Goal: Information Seeking & Learning: Check status

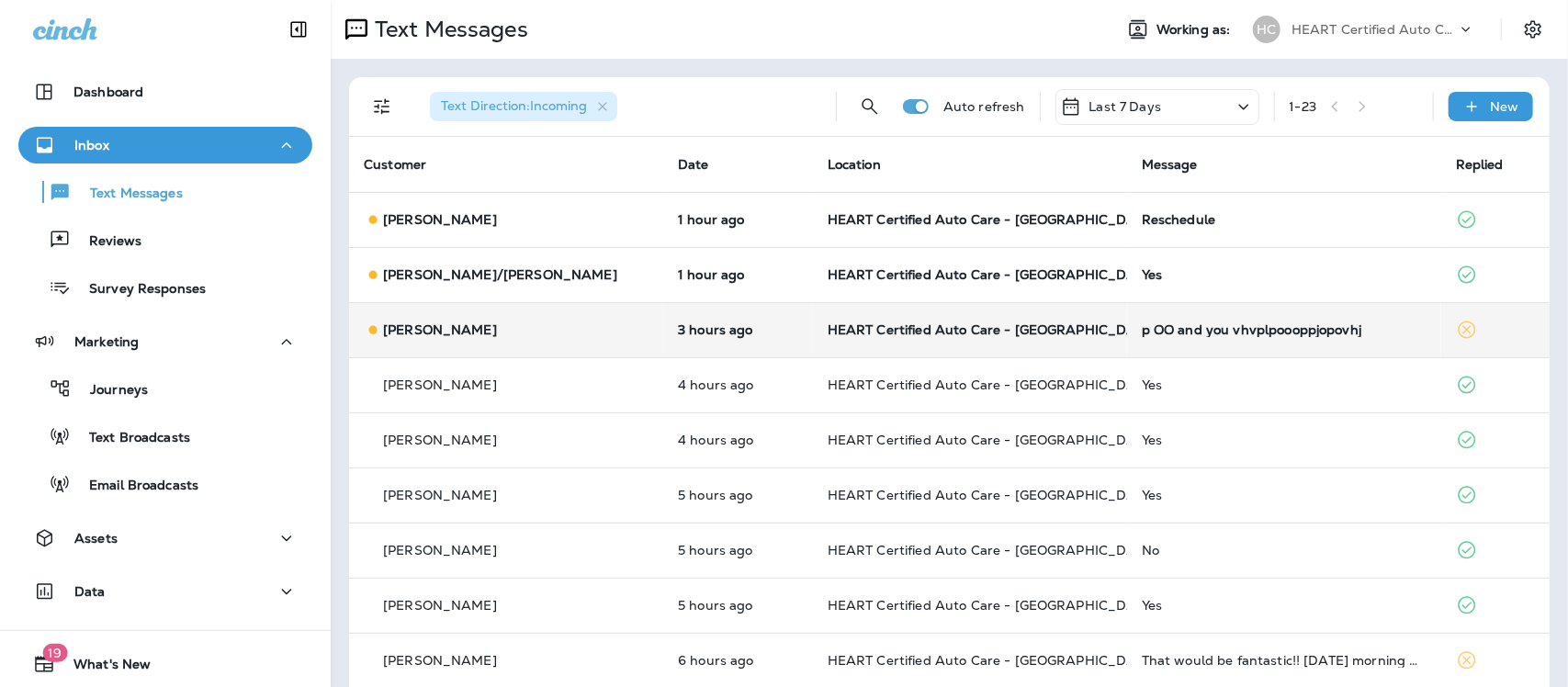
click at [1227, 331] on div "p OO and you vhvplpoooppjopovhj" at bounding box center [1285, 329] width 285 height 14
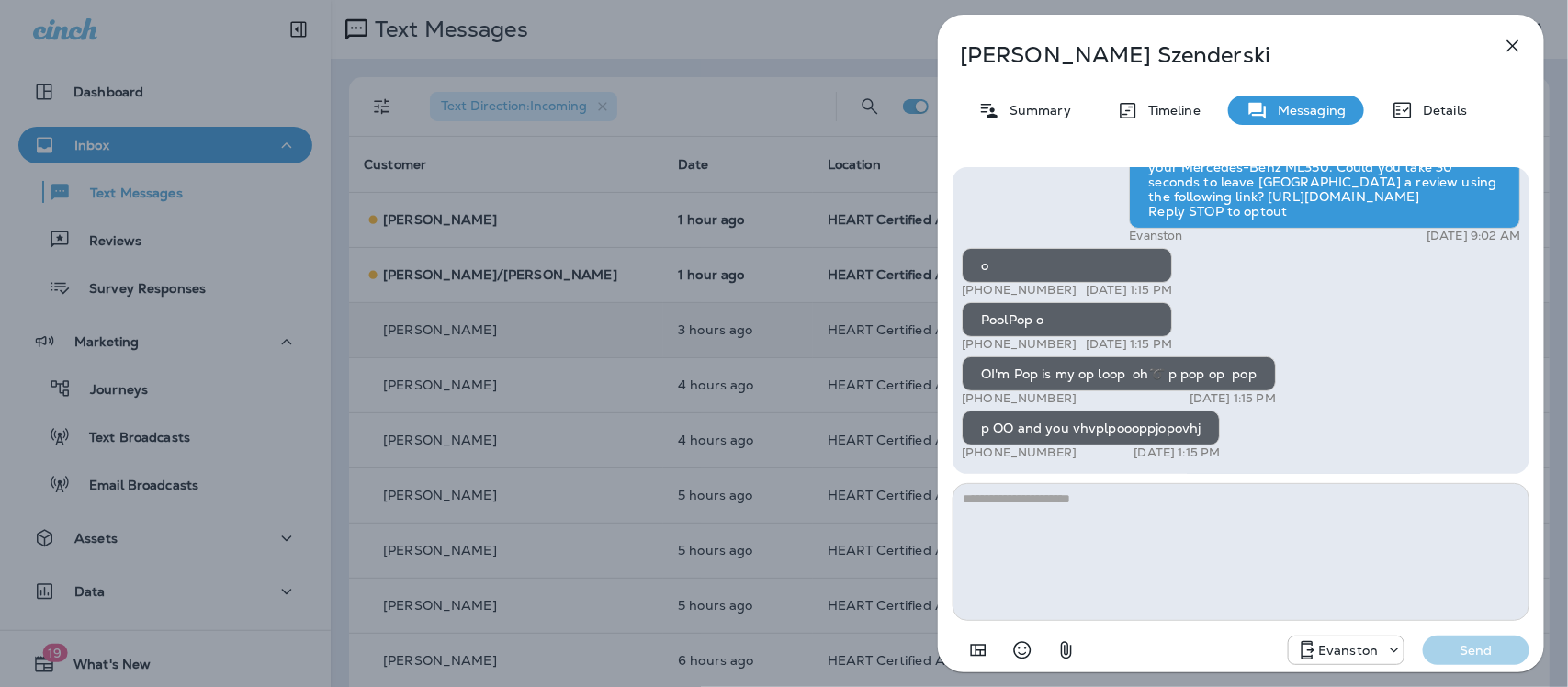
click at [1508, 42] on icon "button" at bounding box center [1512, 46] width 22 height 22
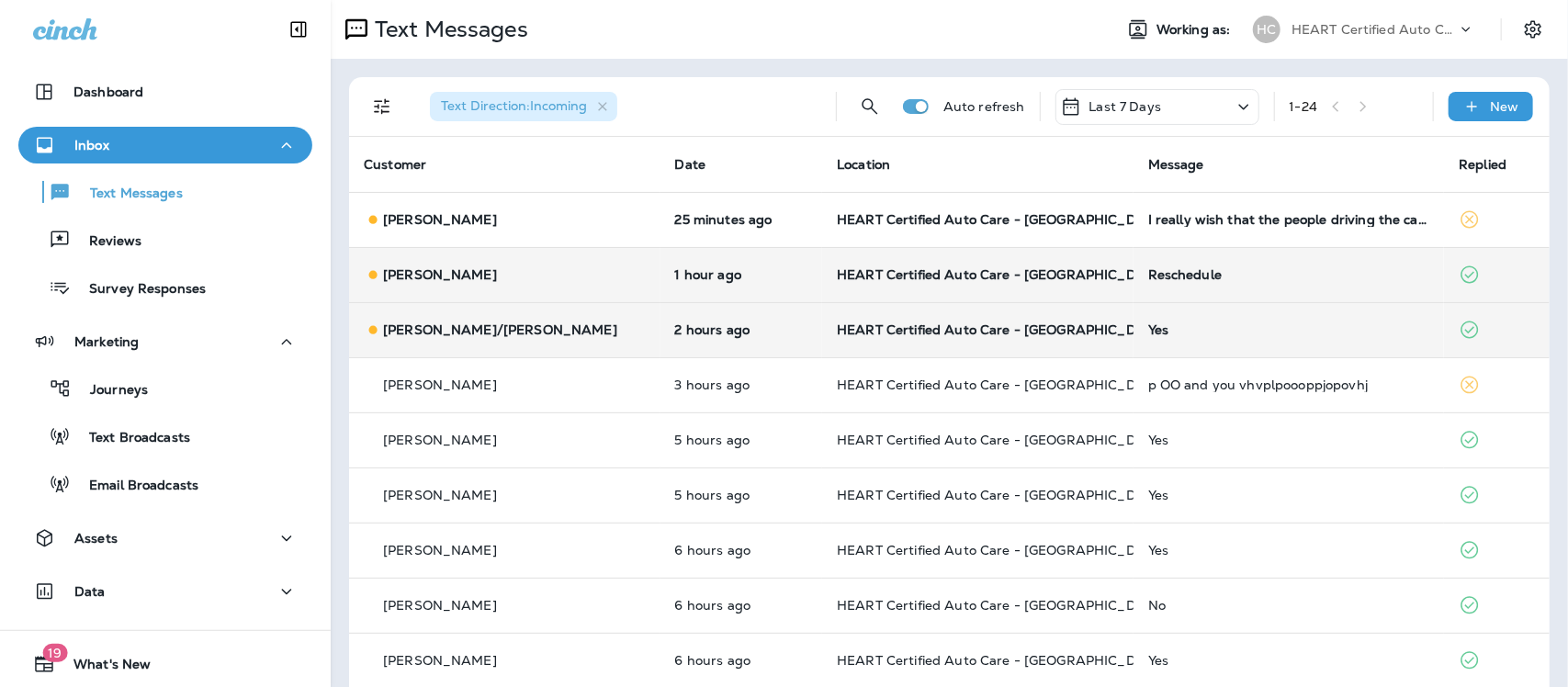
click at [1148, 277] on div "Reschedule" at bounding box center [1289, 274] width 282 height 14
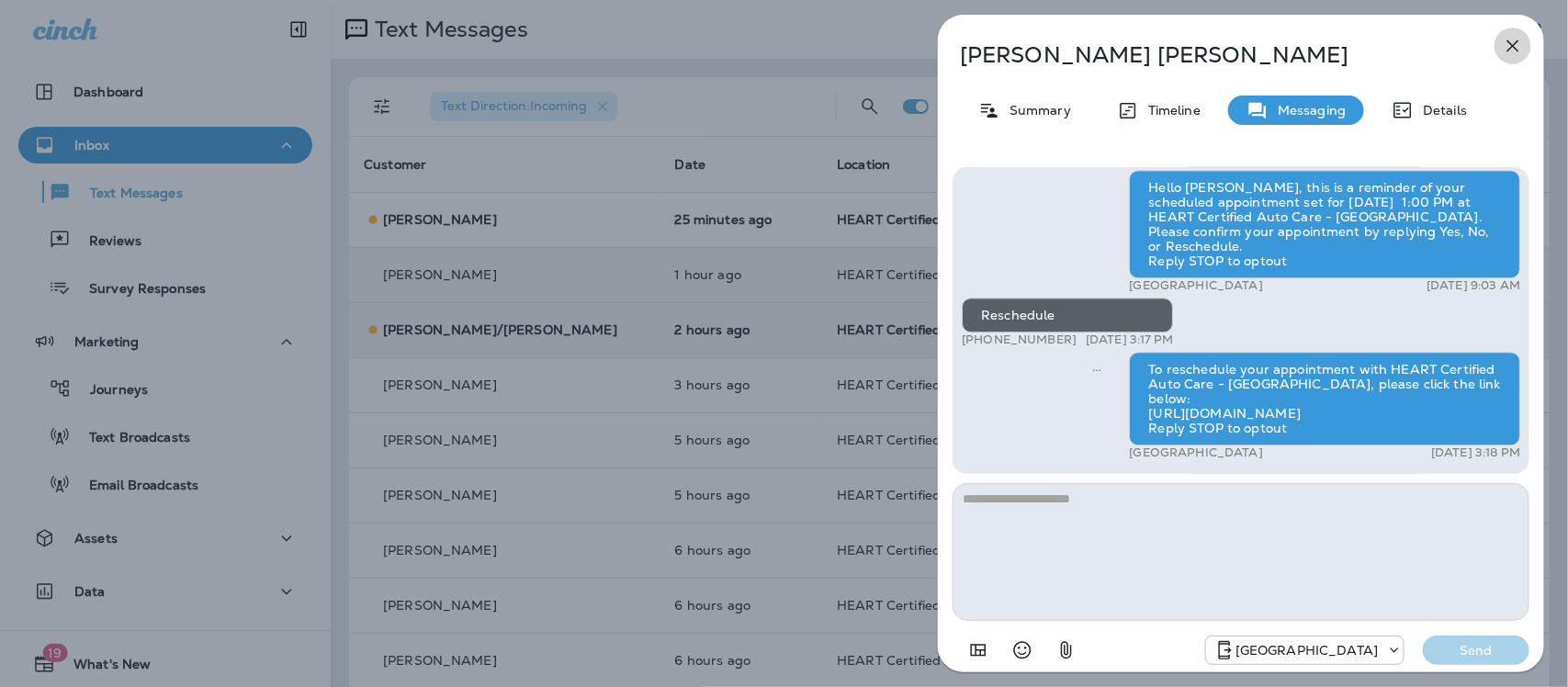
click at [1509, 44] on icon "button" at bounding box center [1512, 46] width 22 height 22
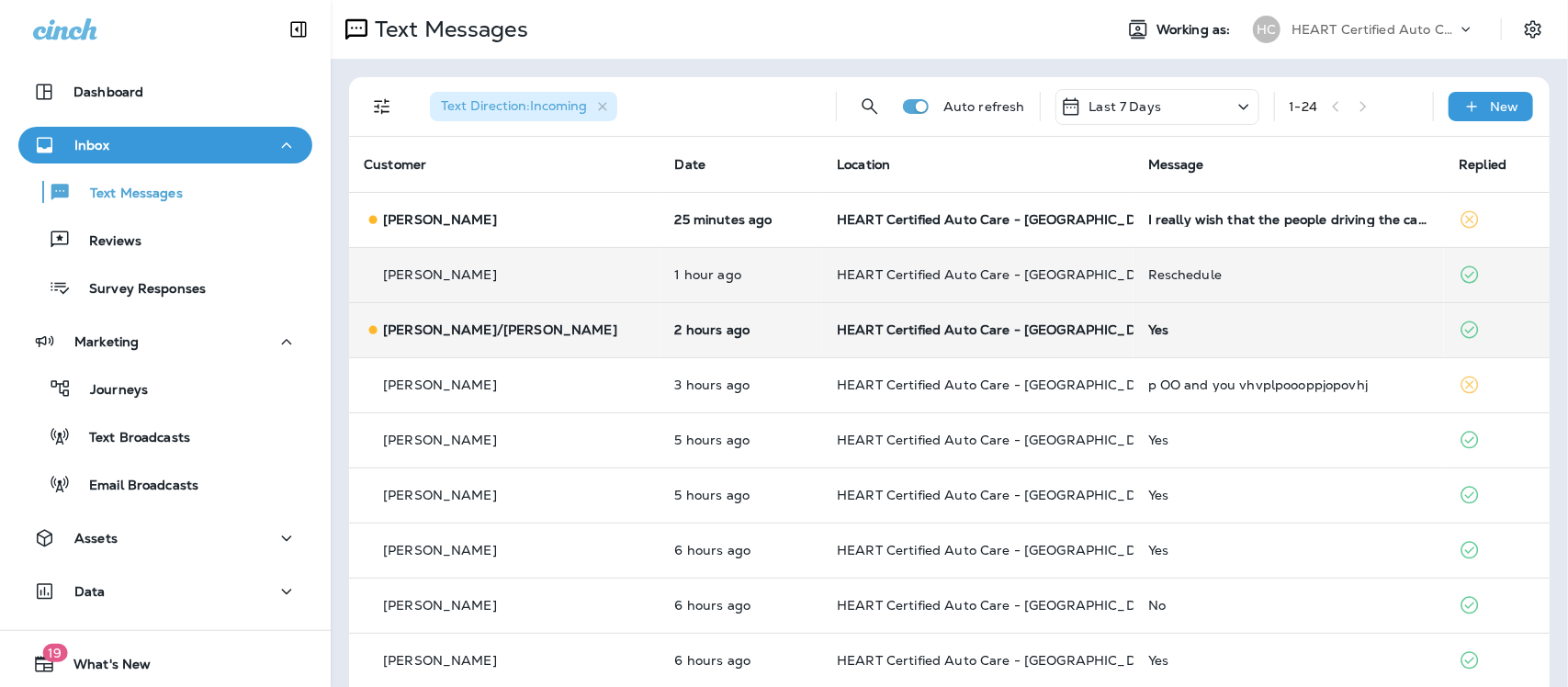
click at [1148, 327] on div "Yes" at bounding box center [1289, 329] width 282 height 14
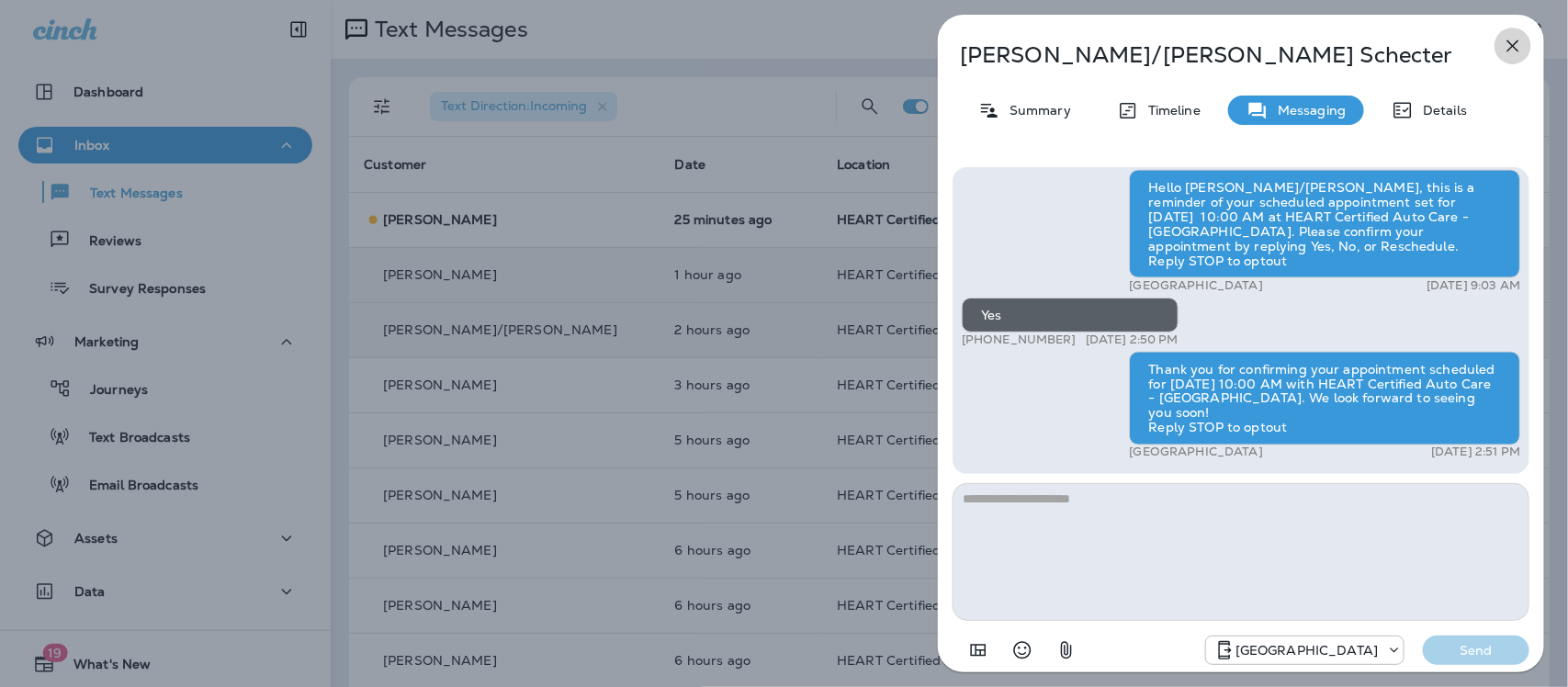
drag, startPoint x: 1514, startPoint y: 44, endPoint x: 1509, endPoint y: 61, distance: 17.7
click at [1514, 43] on icon "button" at bounding box center [1512, 46] width 22 height 22
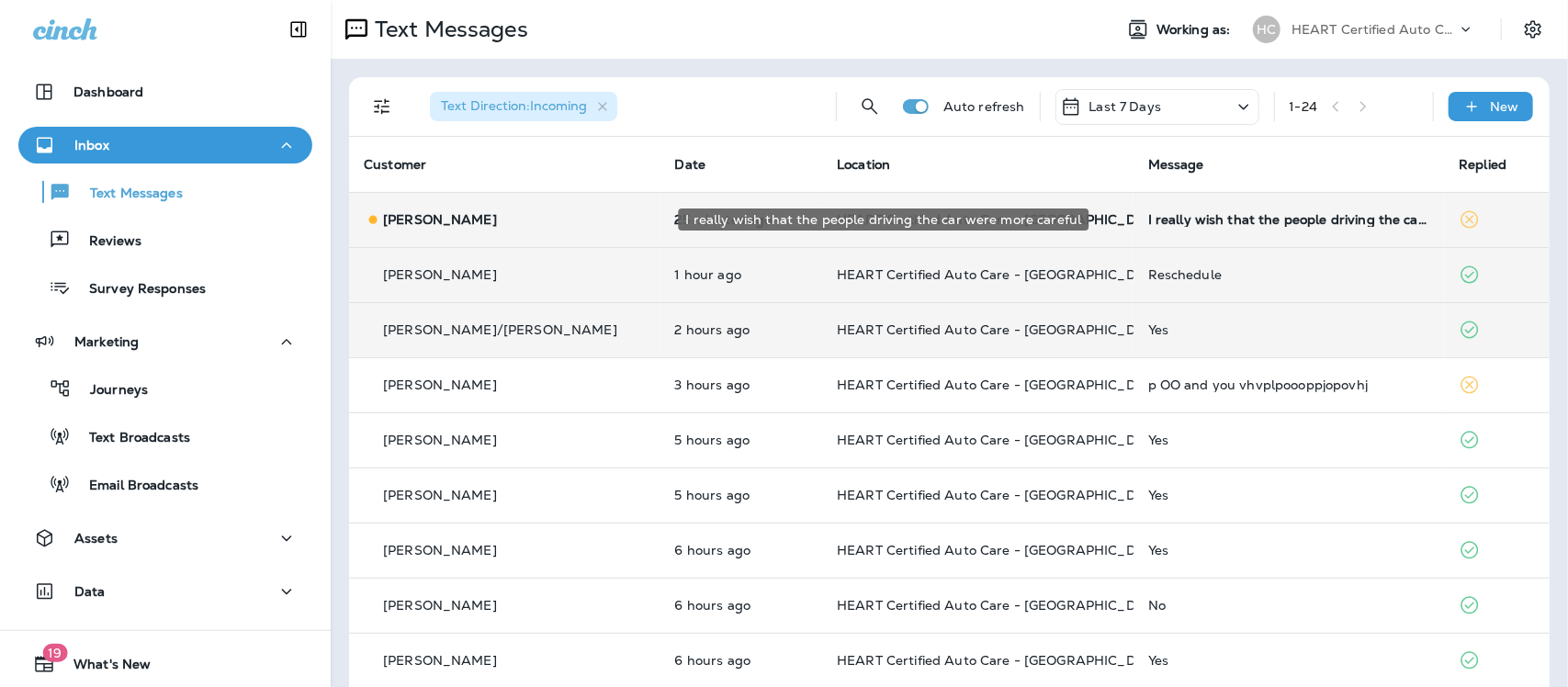
click at [1208, 219] on div "I really wish that the people driving the car were more careful" at bounding box center [1289, 219] width 282 height 14
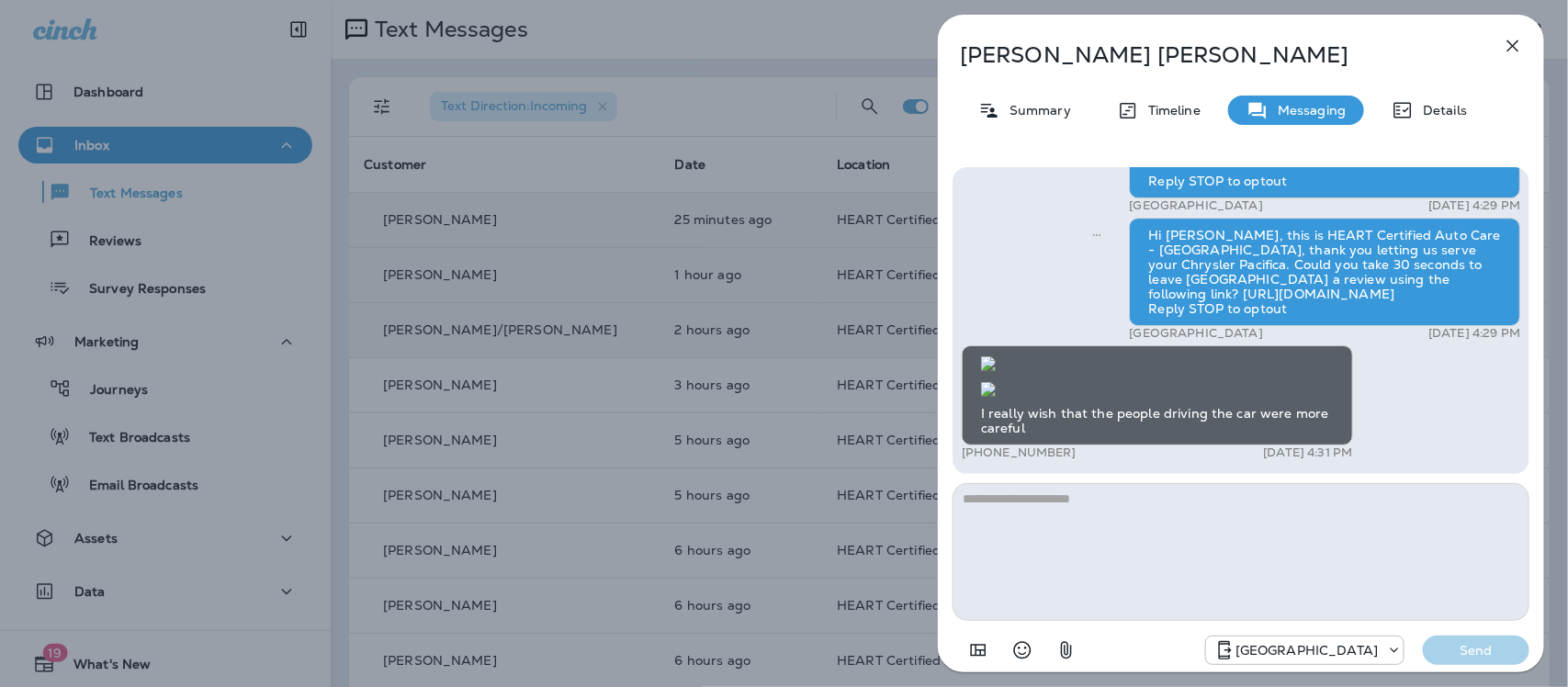
click at [1513, 43] on icon "button" at bounding box center [1512, 46] width 22 height 22
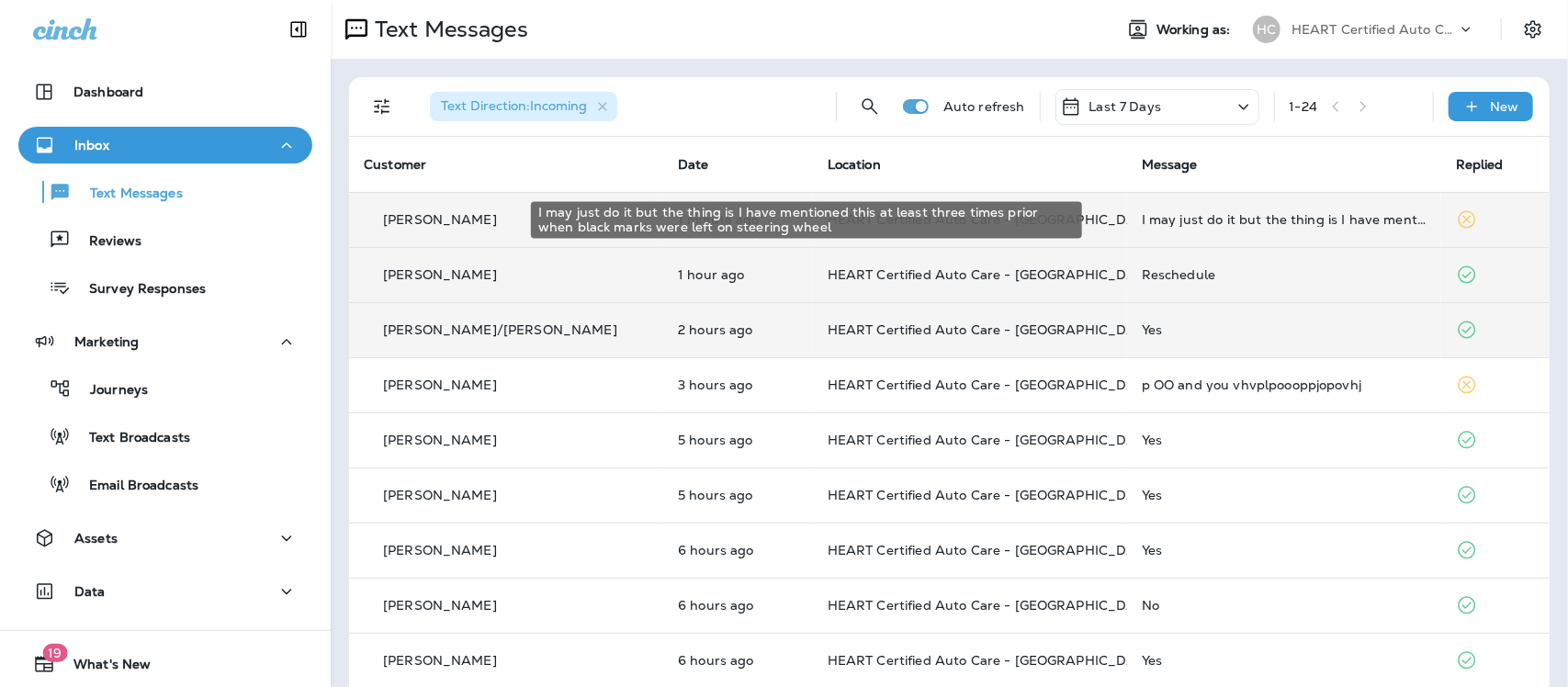
click at [1291, 225] on div "I may just do it but the thing is I have mentioned this at least three times pr…" at bounding box center [1285, 219] width 285 height 14
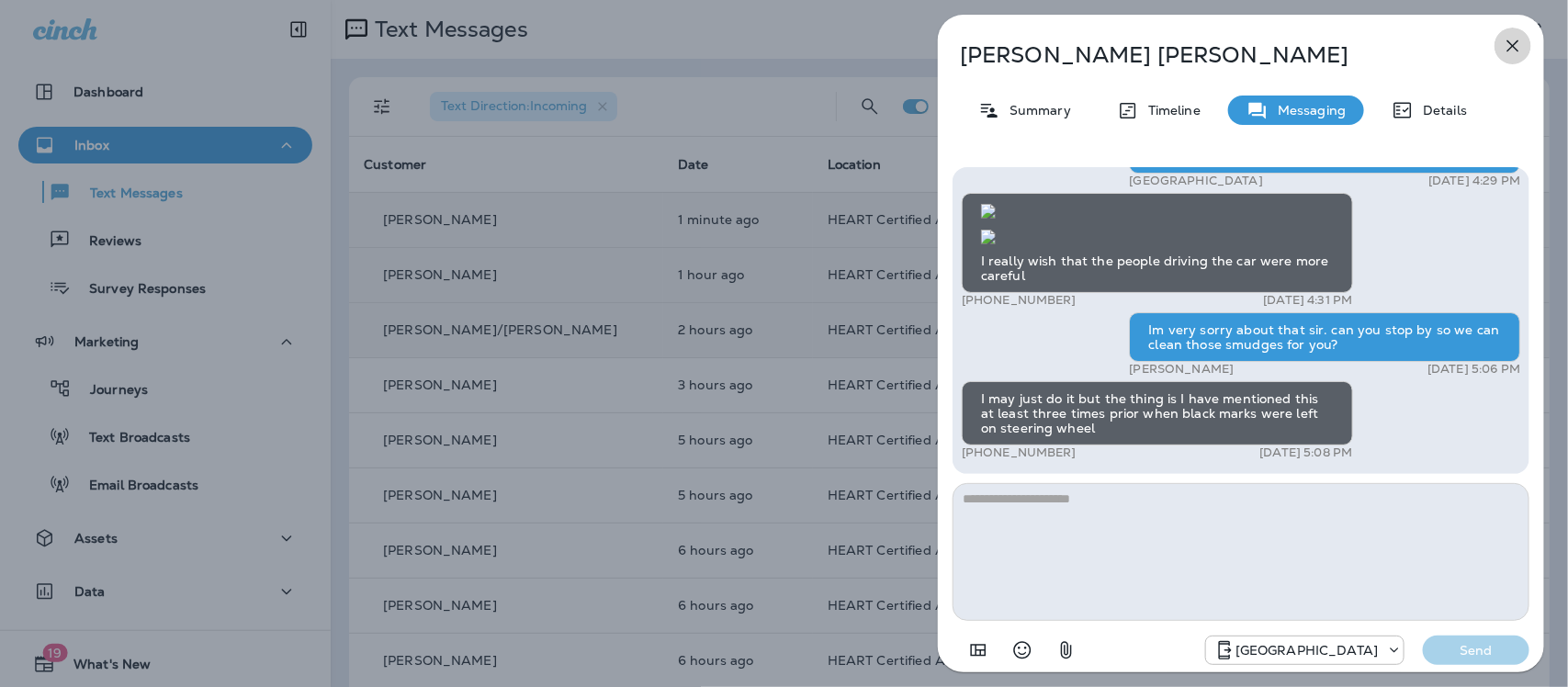
click at [1502, 42] on icon "button" at bounding box center [1512, 46] width 22 height 22
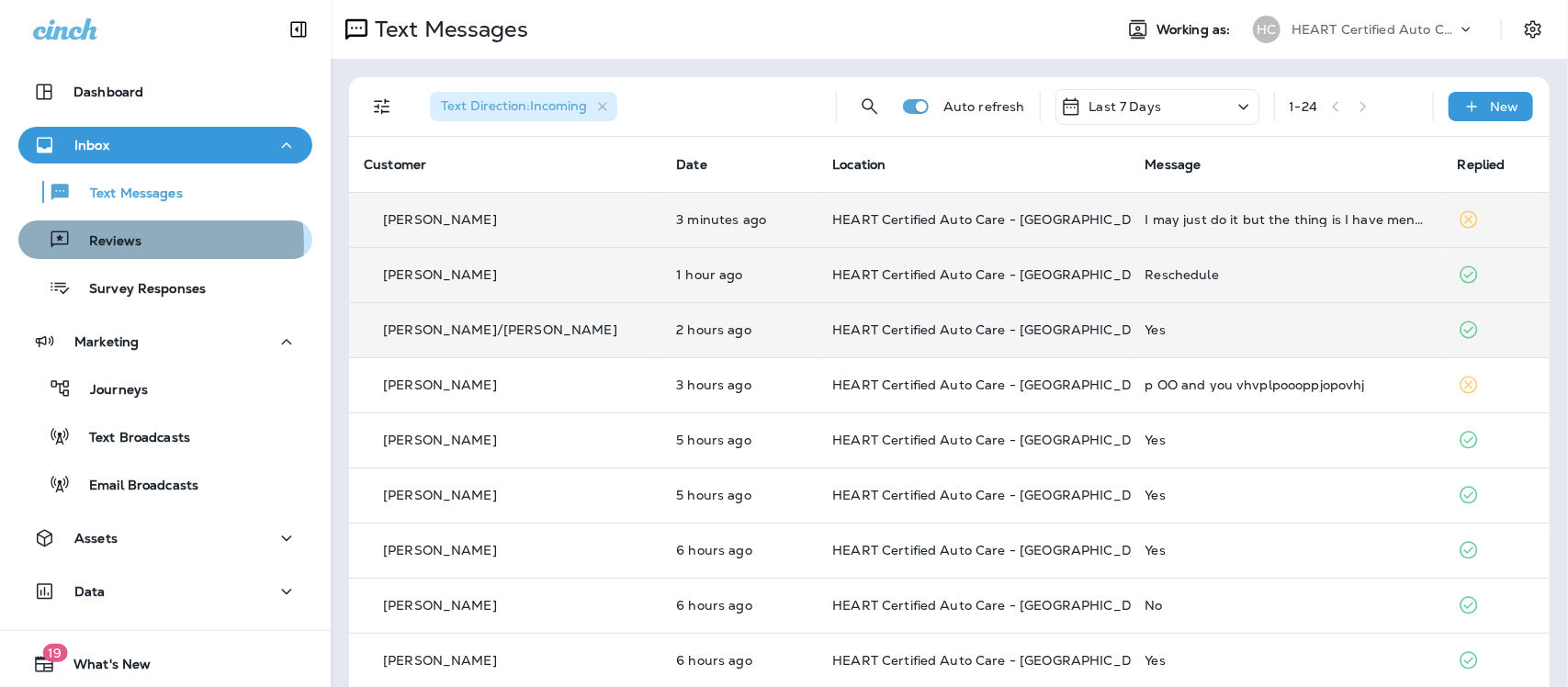
click at [111, 244] on p "Reviews" at bounding box center [105, 242] width 70 height 17
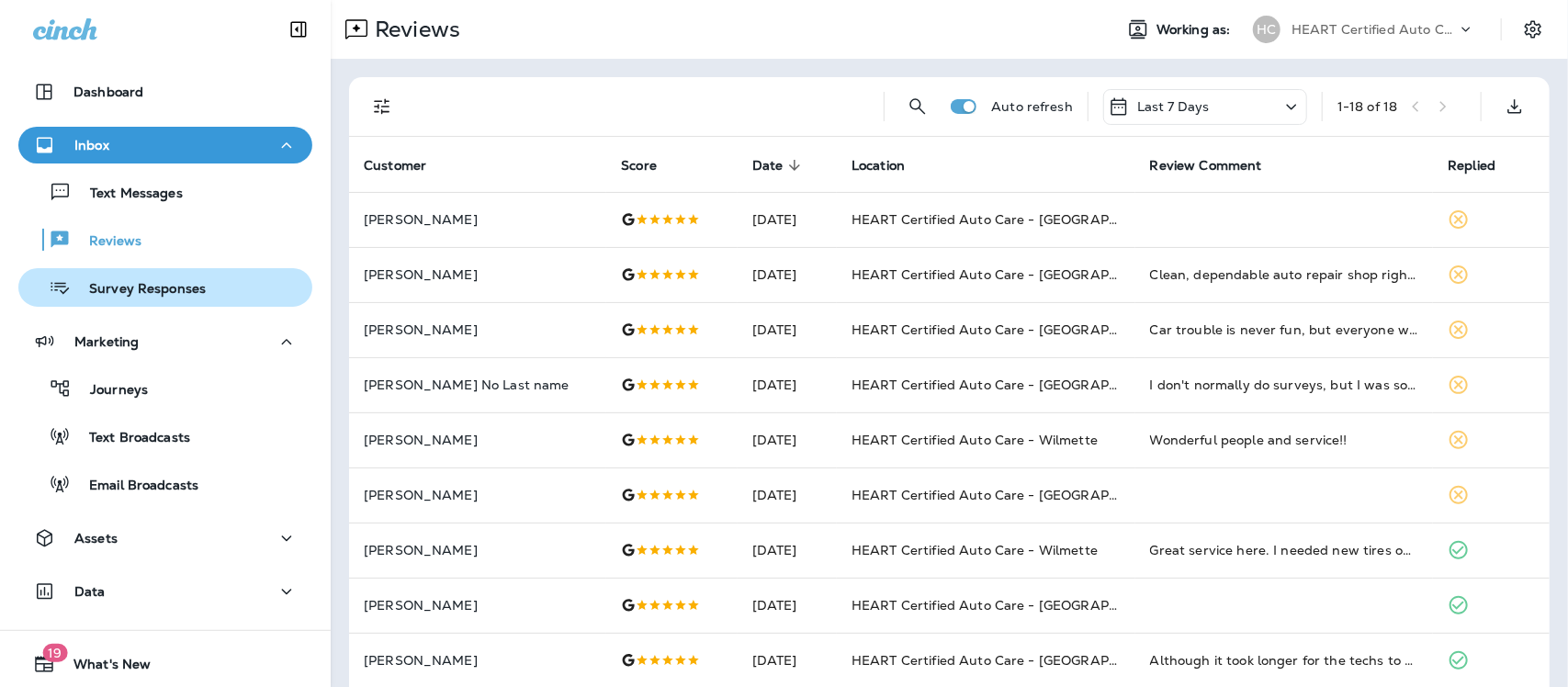
click at [151, 292] on p "Survey Responses" at bounding box center [138, 290] width 135 height 17
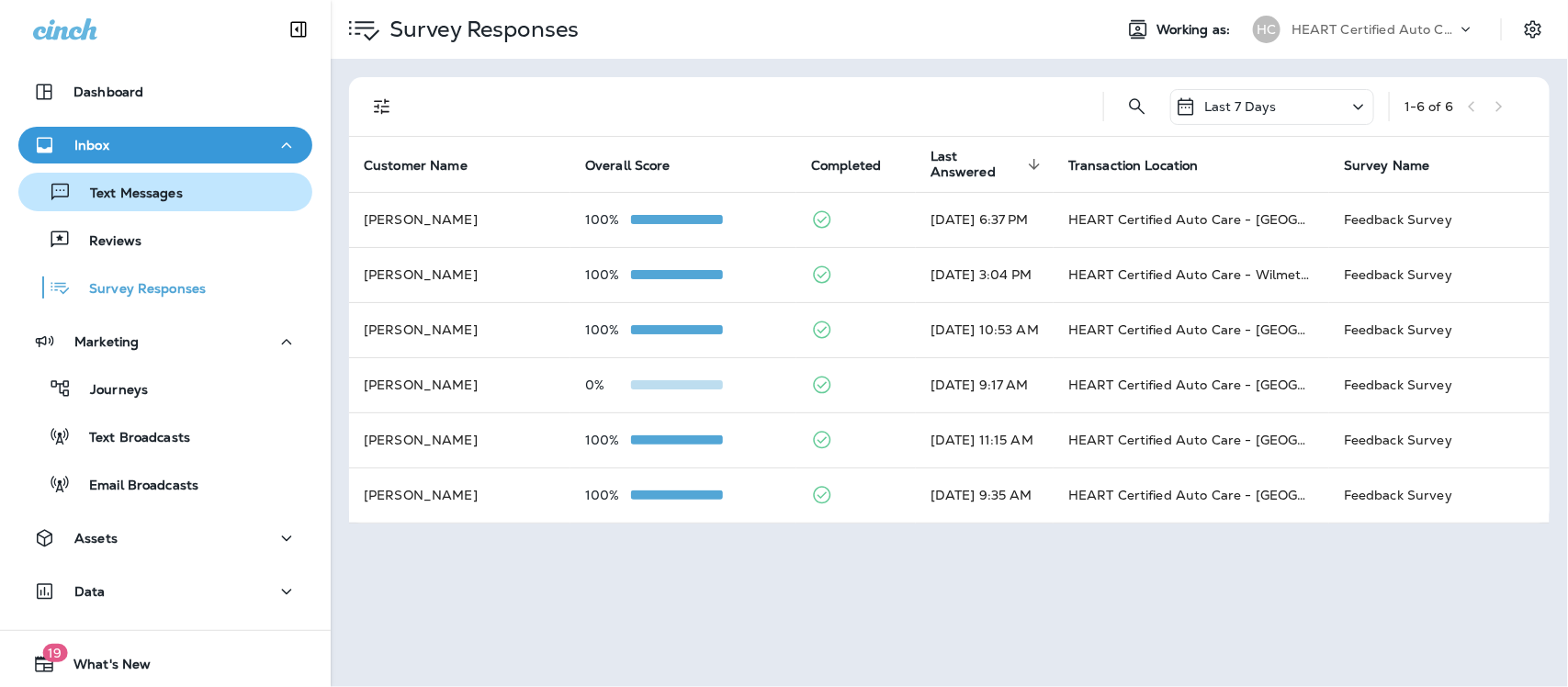
click at [128, 193] on p "Text Messages" at bounding box center [126, 194] width 111 height 17
